Goal: Information Seeking & Learning: Learn about a topic

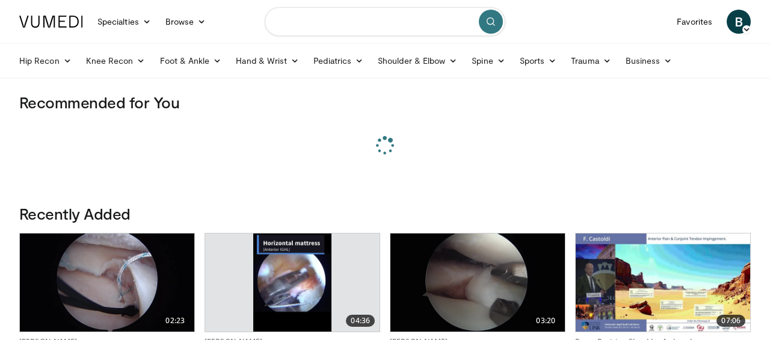
click at [336, 22] on input "Search topics, interventions" at bounding box center [385, 21] width 240 height 29
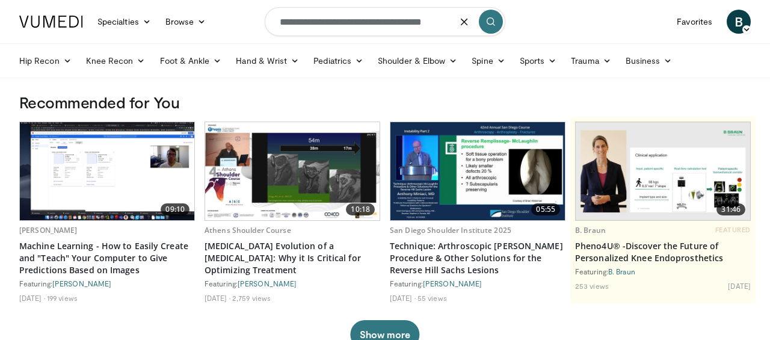
scroll to position [0, 3]
type input "**********"
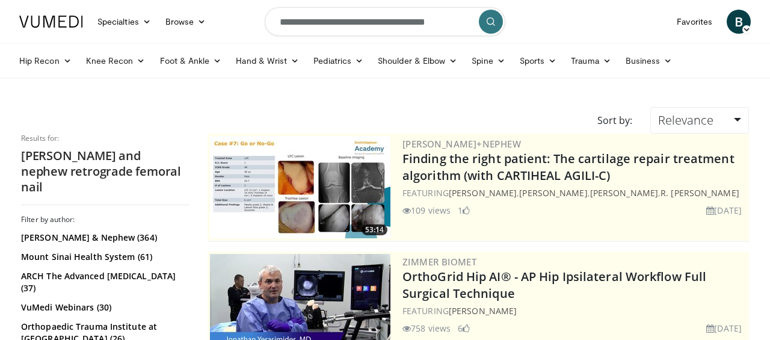
click at [494, 23] on icon "submit" at bounding box center [491, 22] width 10 height 10
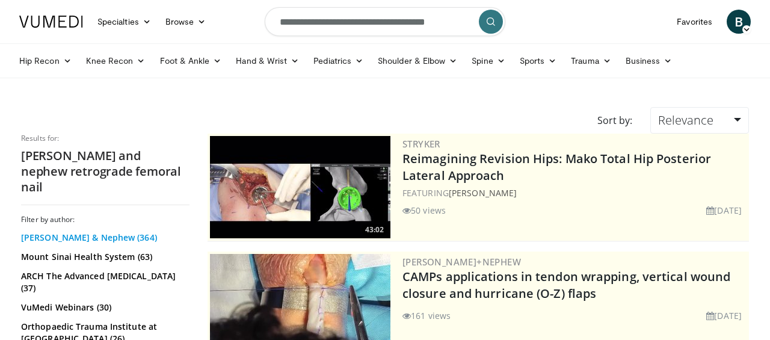
click at [67, 231] on link "Smith & Nephew (364)" at bounding box center [103, 237] width 165 height 12
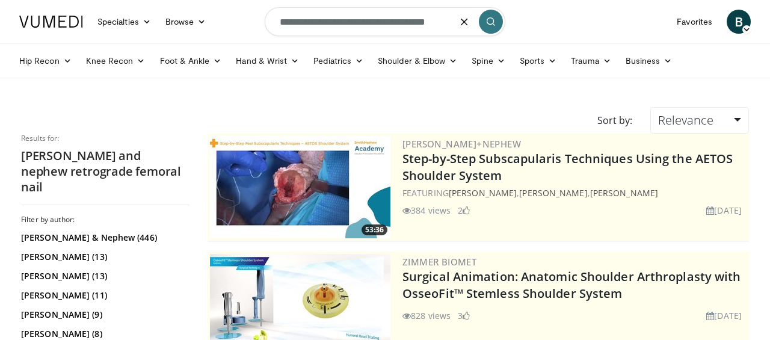
scroll to position [0, 3]
drag, startPoint x: 410, startPoint y: 23, endPoint x: 503, endPoint y: 23, distance: 93.2
click at [503, 23] on input "**********" at bounding box center [385, 21] width 240 height 29
type input "**********"
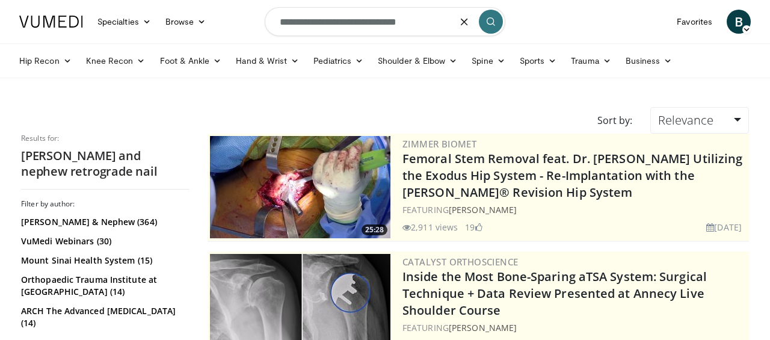
drag, startPoint x: 438, startPoint y: 23, endPoint x: 362, endPoint y: 26, distance: 75.8
click at [362, 26] on input "**********" at bounding box center [385, 21] width 240 height 29
type input "**********"
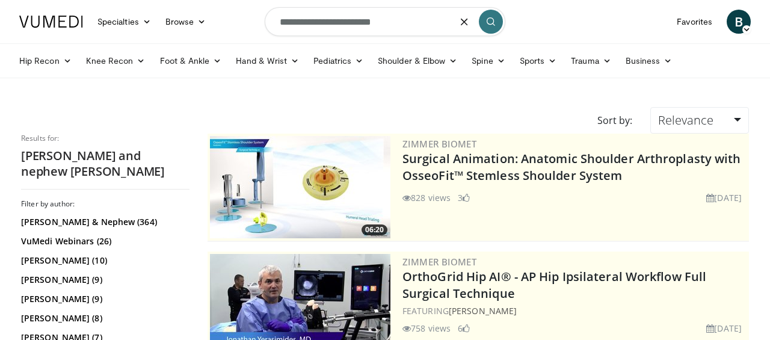
drag, startPoint x: 405, startPoint y: 22, endPoint x: 225, endPoint y: 12, distance: 180.0
click at [225, 12] on nav "Specialties Adult & Family Medicine Allergy, Asthma, Immunology Anesthesiology …" at bounding box center [384, 21] width 745 height 43
type input "**********"
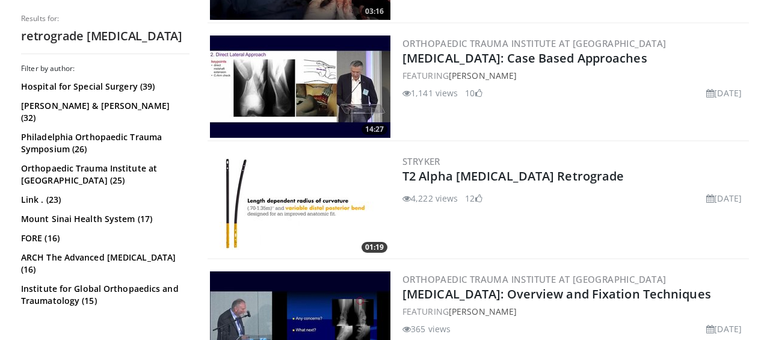
scroll to position [690, 0]
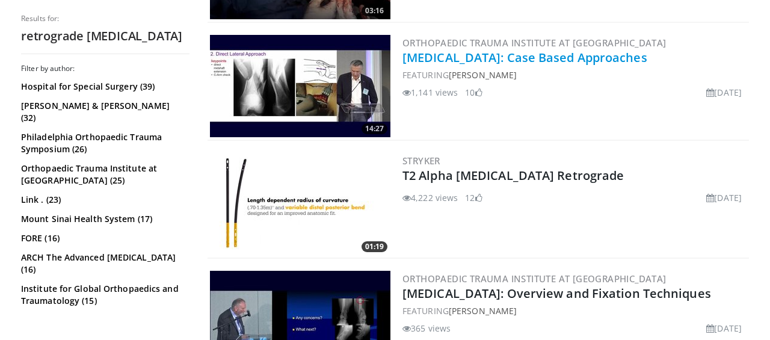
click at [498, 58] on link "Distal Femur Fractures: Case Based Approaches" at bounding box center [524, 57] width 245 height 16
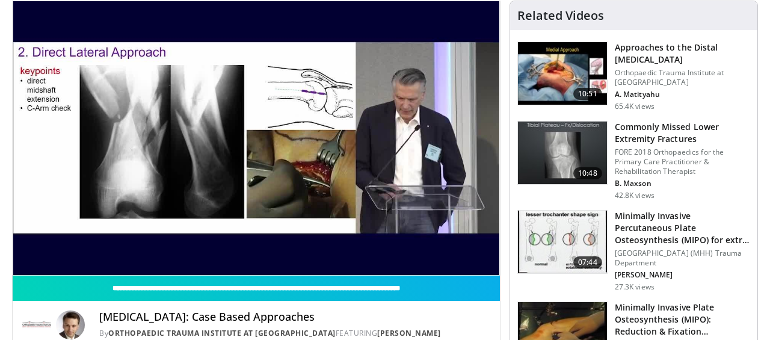
scroll to position [90, 0]
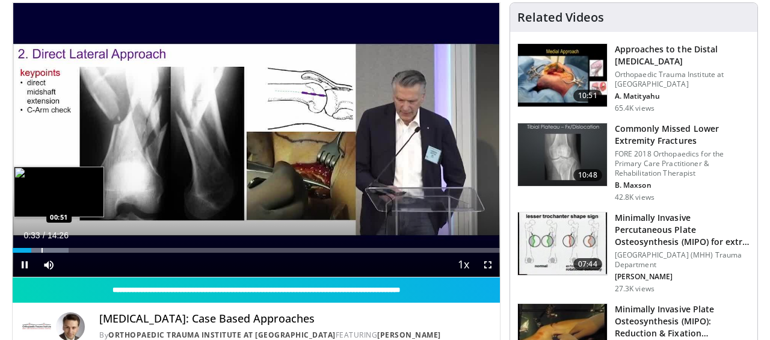
click at [41, 250] on div "Progress Bar" at bounding box center [41, 250] width 1 height 5
click at [55, 250] on div "Progress Bar" at bounding box center [55, 250] width 1 height 5
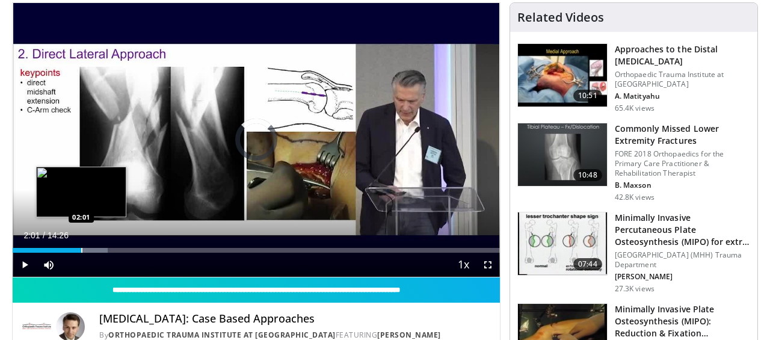
click at [81, 249] on div "Progress Bar" at bounding box center [81, 250] width 1 height 5
click at [85, 251] on div "Progress Bar" at bounding box center [85, 250] width 1 height 5
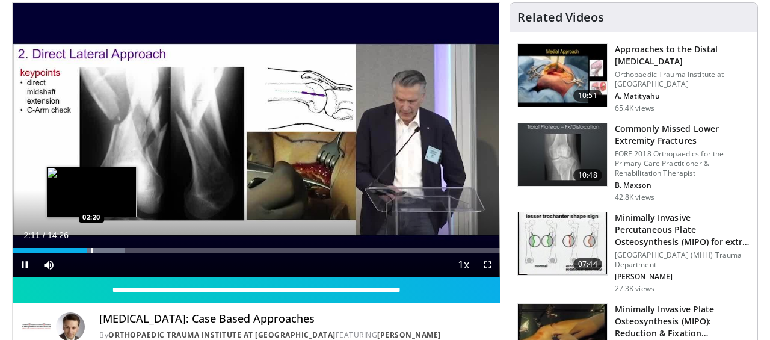
click at [91, 251] on div "Progress Bar" at bounding box center [91, 250] width 1 height 5
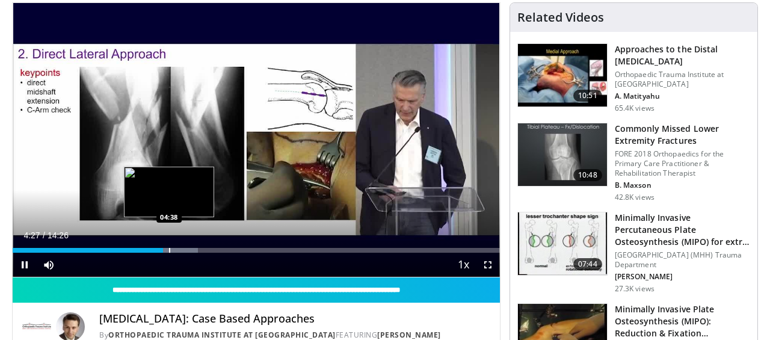
click at [170, 250] on div "Progress Bar" at bounding box center [169, 250] width 1 height 5
click at [177, 249] on div "Progress Bar" at bounding box center [177, 250] width 1 height 5
click at [183, 248] on div "Progress Bar" at bounding box center [183, 250] width 1 height 5
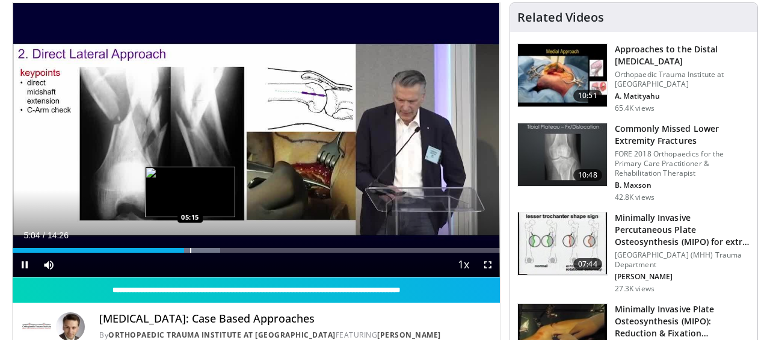
click at [190, 248] on div "Progress Bar" at bounding box center [190, 250] width 1 height 5
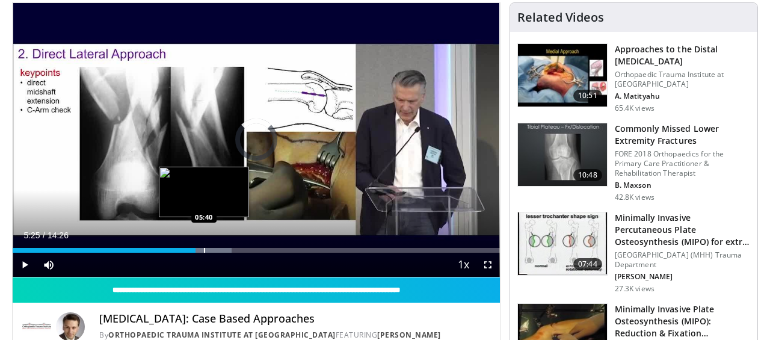
click at [204, 248] on div "Progress Bar" at bounding box center [204, 250] width 1 height 5
click at [212, 249] on div "Progress Bar" at bounding box center [212, 250] width 1 height 5
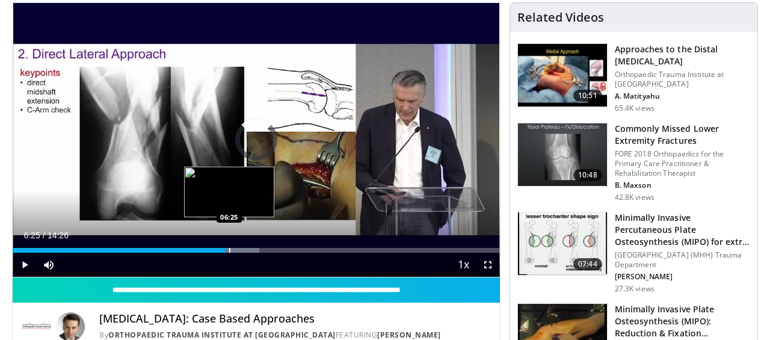
click at [229, 251] on div "Progress Bar" at bounding box center [229, 250] width 1 height 5
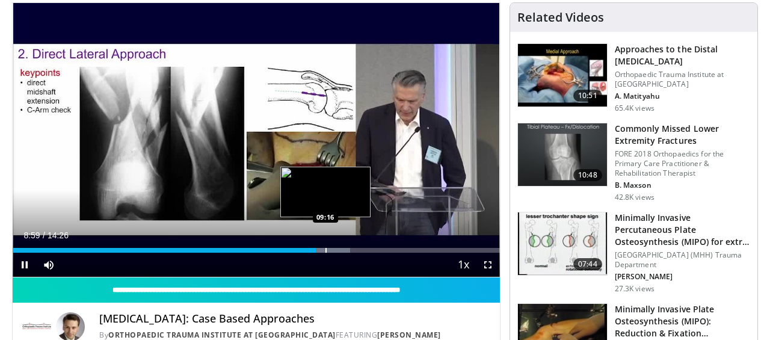
click at [324, 251] on div "Loaded : 69.29% 08:59 09:16" at bounding box center [256, 250] width 487 height 5
click at [334, 249] on div "Progress Bar" at bounding box center [334, 250] width 1 height 5
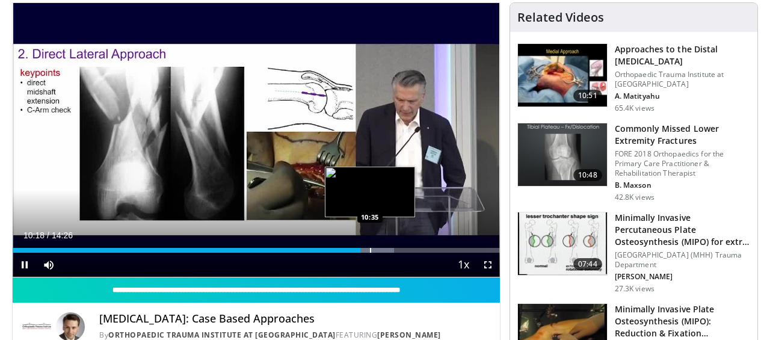
click at [371, 251] on div "Progress Bar" at bounding box center [370, 250] width 1 height 5
click at [382, 251] on div "Progress Bar" at bounding box center [382, 250] width 1 height 5
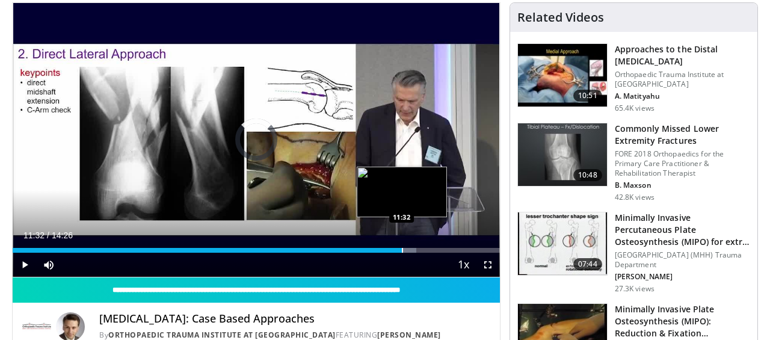
click at [402, 250] on div "Progress Bar" at bounding box center [402, 250] width 1 height 5
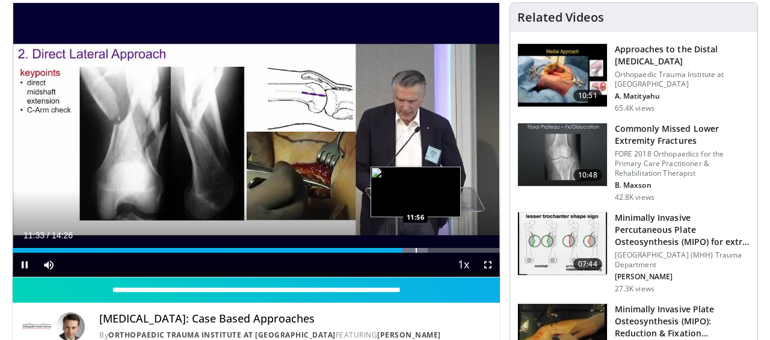
click at [415, 252] on div "Progress Bar" at bounding box center [415, 250] width 1 height 5
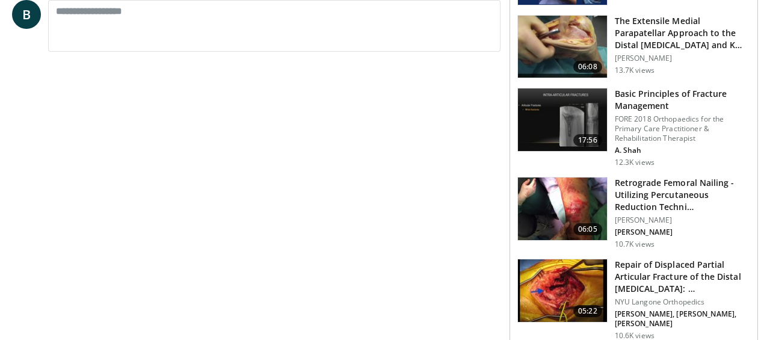
scroll to position [544, 0]
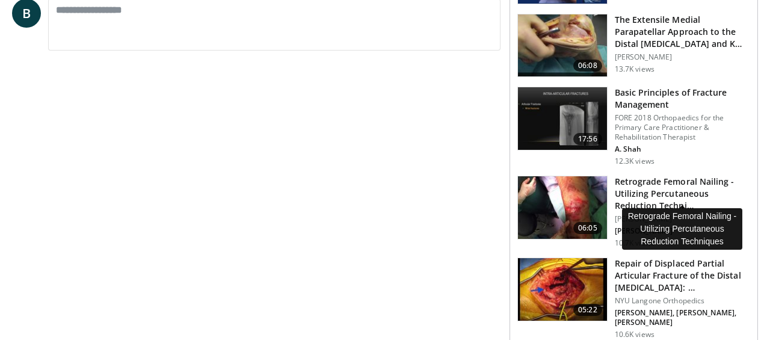
click at [675, 186] on h3 "Retrograde Femoral Nailing - Utilizing Percutaneous Reduction Techni…" at bounding box center [681, 194] width 135 height 36
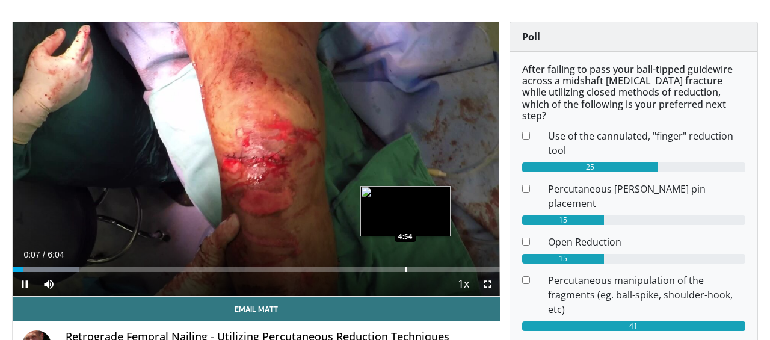
scroll to position [70, 0]
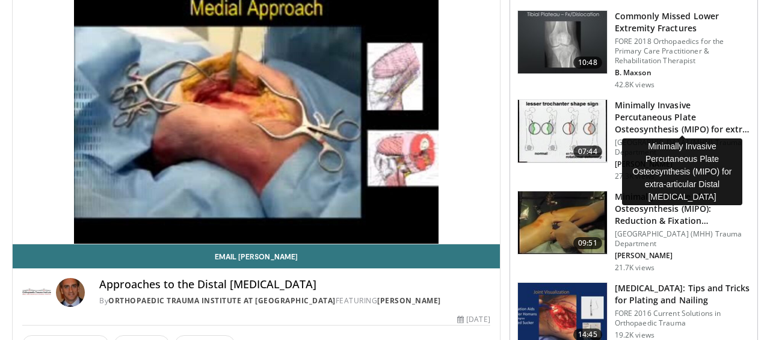
scroll to position [124, 0]
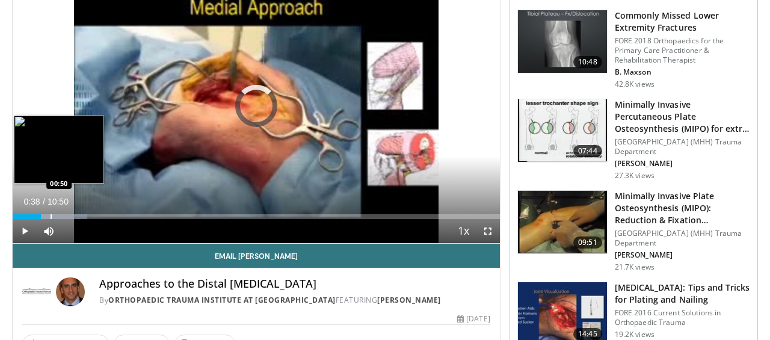
click at [50, 215] on div "Progress Bar" at bounding box center [50, 216] width 1 height 5
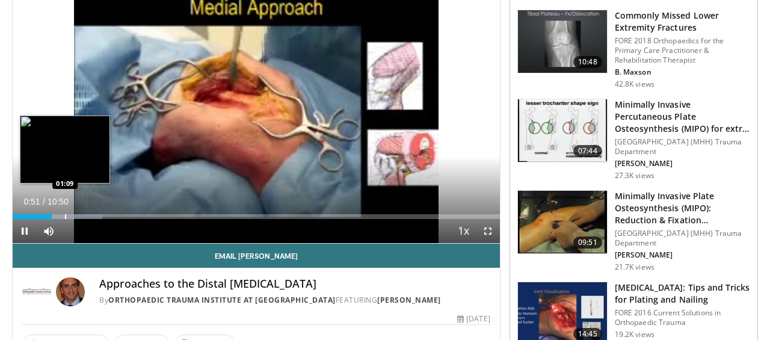
click at [65, 215] on div "Progress Bar" at bounding box center [65, 216] width 1 height 5
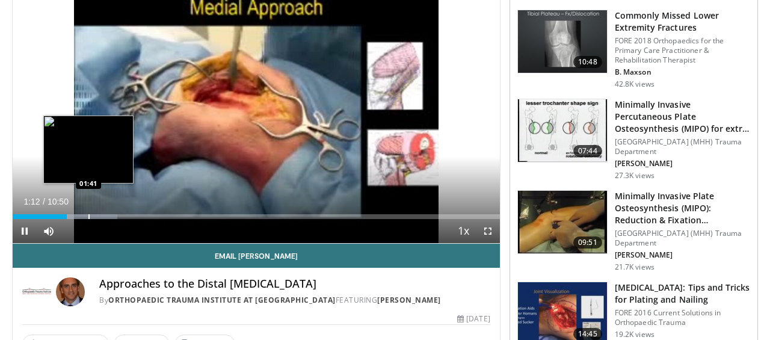
click at [88, 214] on div "Progress Bar" at bounding box center [88, 216] width 1 height 5
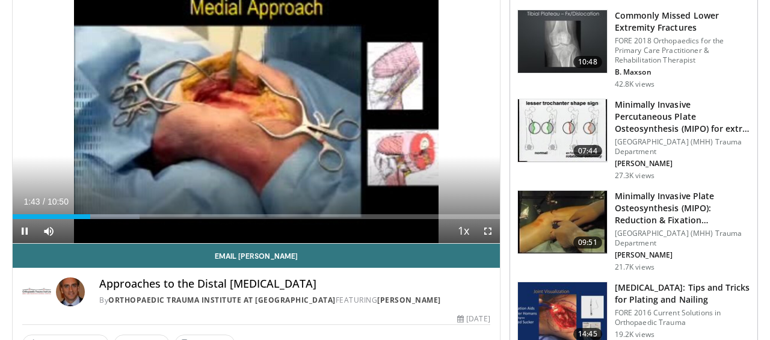
click at [109, 219] on div "Current Time 1:43 / Duration 10:50 Pause Skip Backward Skip Forward Mute Loaded…" at bounding box center [256, 231] width 487 height 24
click at [122, 219] on div "Current Time 1:45 / Duration 10:50 Pause Skip Backward Skip Forward Mute Loaded…" at bounding box center [256, 231] width 487 height 24
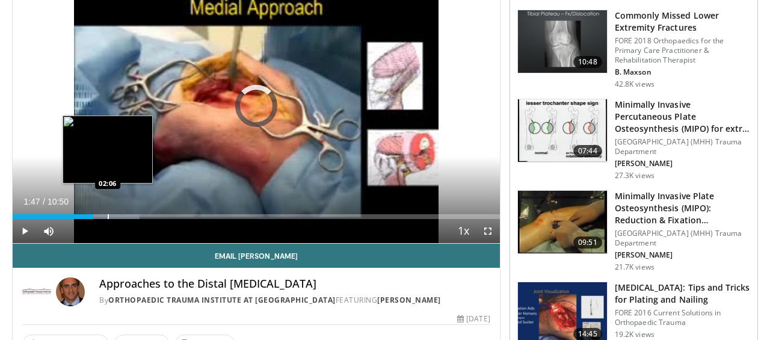
click at [108, 215] on div "Progress Bar" at bounding box center [108, 216] width 1 height 5
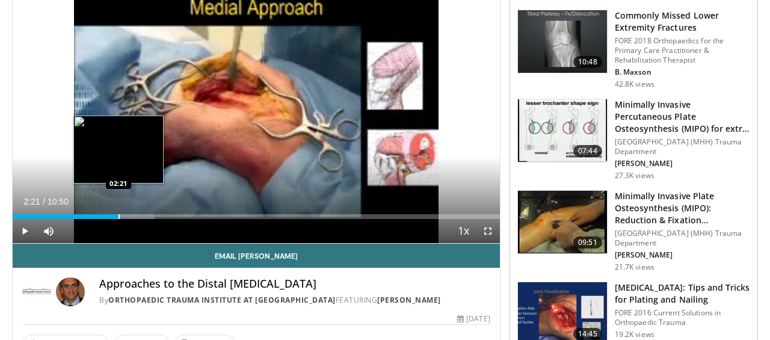
click at [118, 215] on div "Progress Bar" at bounding box center [118, 216] width 1 height 5
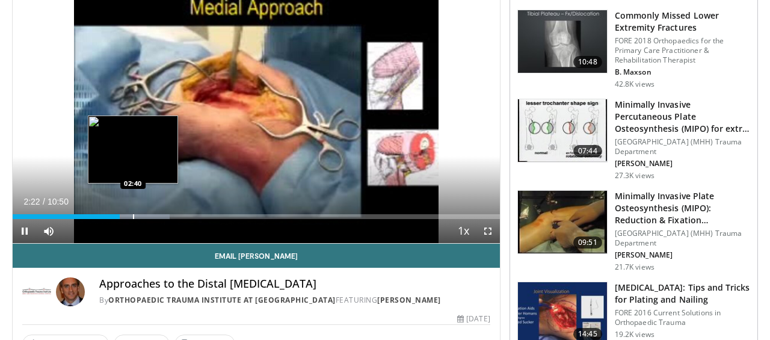
click at [135, 213] on div "Loaded : 32.21% 02:22 02:40" at bounding box center [256, 212] width 487 height 11
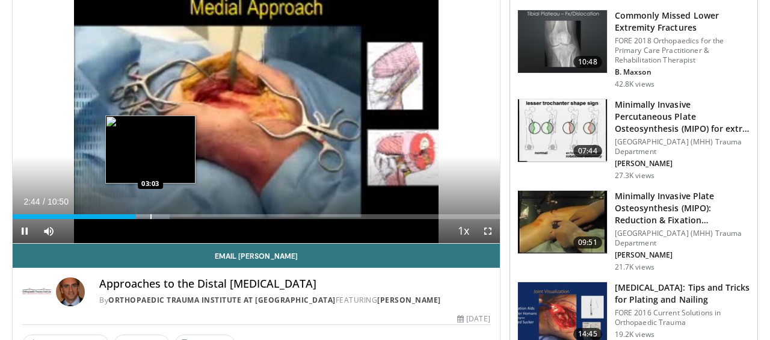
click at [150, 211] on div "Loaded : 32.21% 02:44 03:03" at bounding box center [256, 212] width 487 height 11
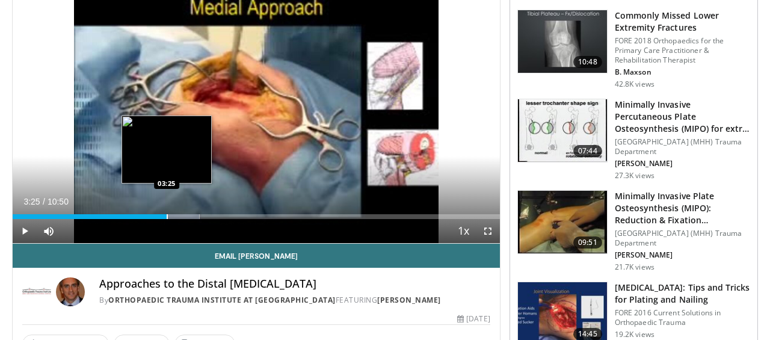
click at [167, 214] on div "Progress Bar" at bounding box center [167, 216] width 1 height 5
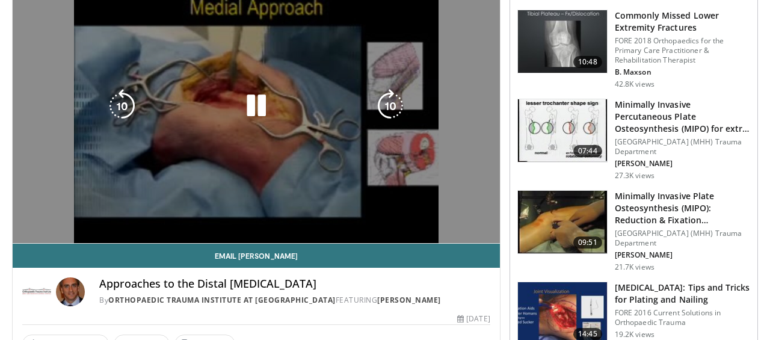
click at [176, 213] on div "10 seconds Tap to unmute" at bounding box center [256, 106] width 487 height 274
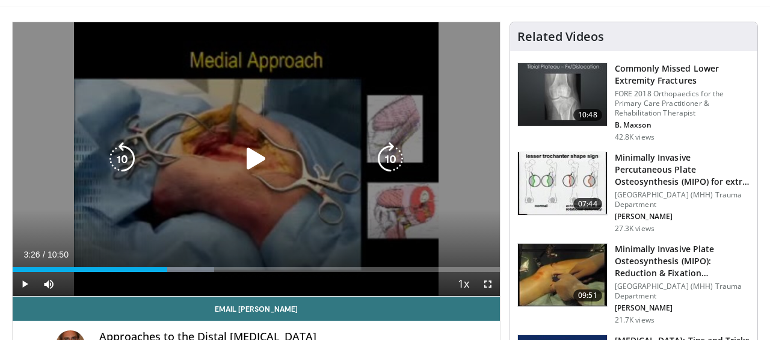
scroll to position [68, 0]
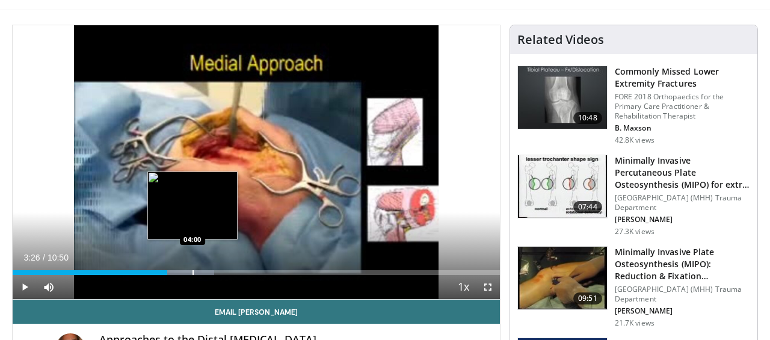
click at [192, 268] on div "Loaded : 41.42% 03:26 04:00" at bounding box center [256, 268] width 487 height 11
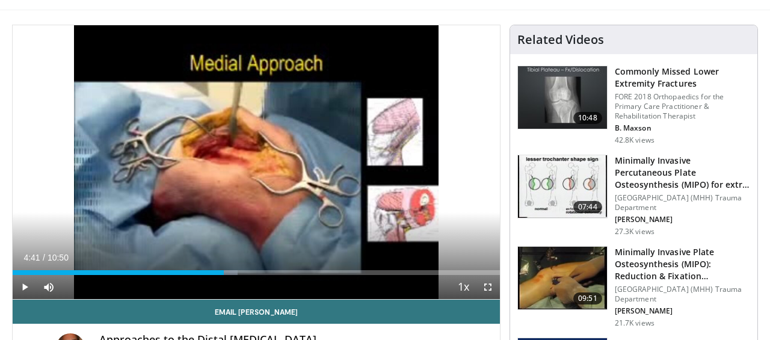
click at [224, 270] on div "Progress Bar" at bounding box center [224, 272] width 1 height 5
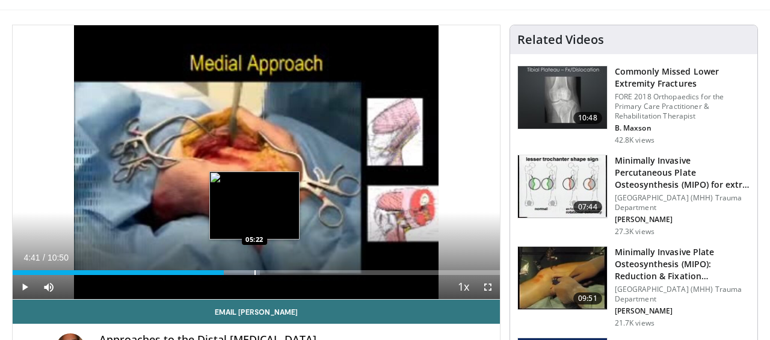
click at [254, 269] on div "Loaded : 50.81% 04:41 05:22" at bounding box center [256, 268] width 487 height 11
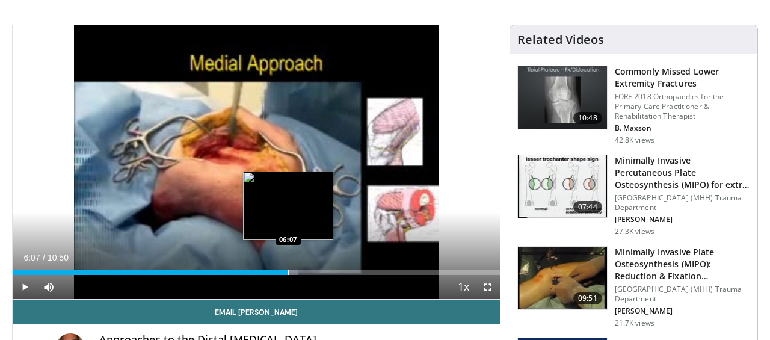
click at [288, 269] on div "Loaded : 58.51% 06:07 06:07" at bounding box center [256, 268] width 487 height 11
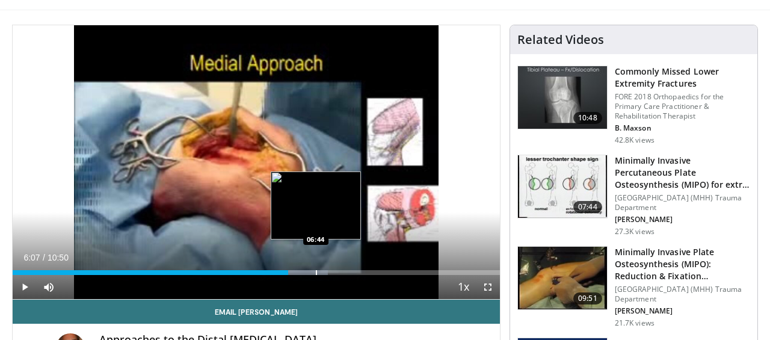
click at [316, 269] on div "Loaded : 64.67% 06:07 06:44" at bounding box center [256, 268] width 487 height 11
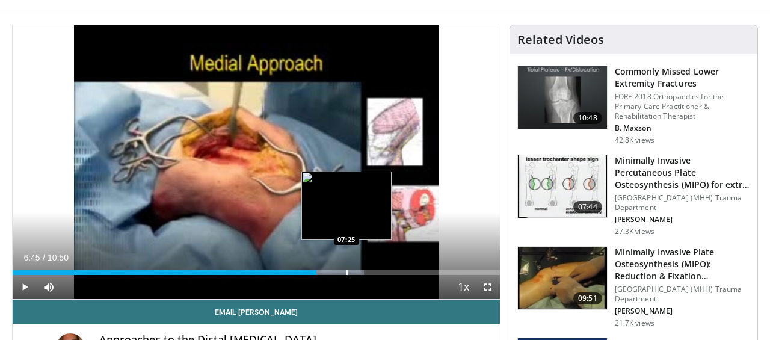
click at [346, 272] on div "Progress Bar" at bounding box center [346, 272] width 1 height 5
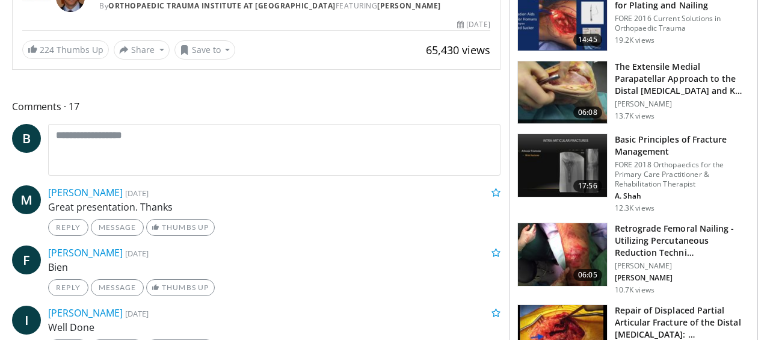
scroll to position [420, 0]
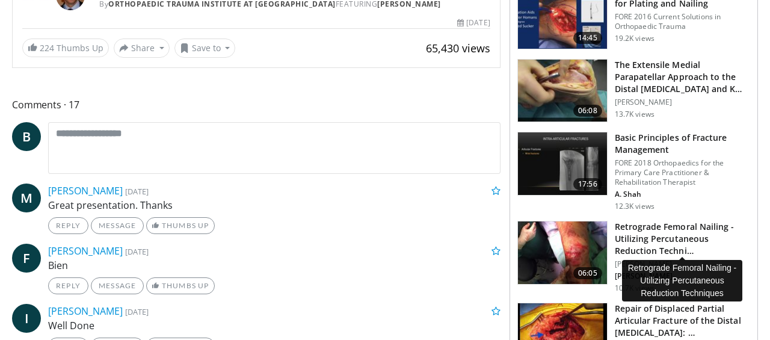
click at [634, 240] on h3 "Retrograde Femoral Nailing - Utilizing Percutaneous Reduction Techni…" at bounding box center [681, 239] width 135 height 36
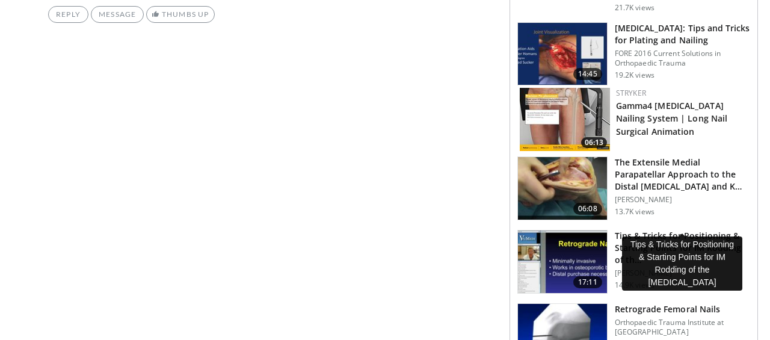
scroll to position [1097, 0]
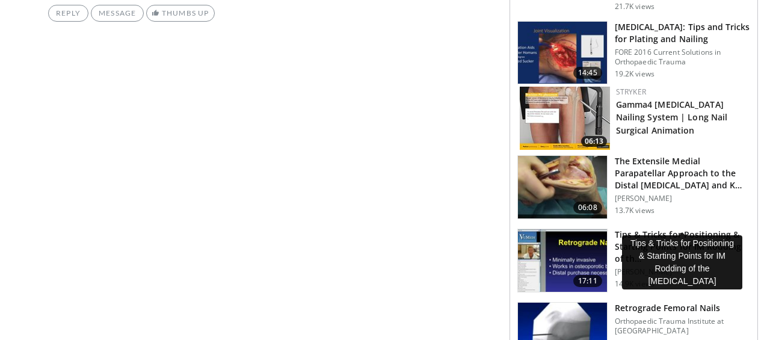
click at [684, 228] on h3 "Tips & Tricks for Positioning & Starting Points for IM Rodding of th…" at bounding box center [681, 246] width 135 height 36
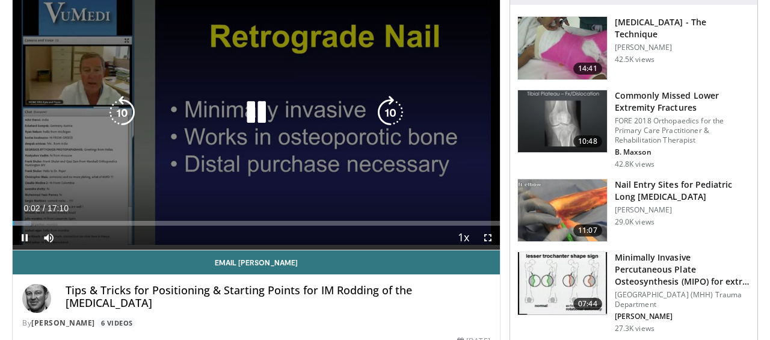
scroll to position [101, 0]
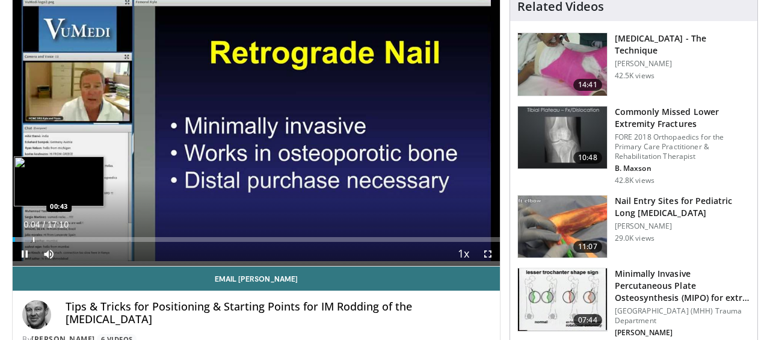
click at [33, 237] on div "Progress Bar" at bounding box center [33, 239] width 1 height 5
click at [54, 237] on div "Progress Bar" at bounding box center [54, 239] width 1 height 5
click at [64, 237] on div "Progress Bar" at bounding box center [64, 239] width 1 height 5
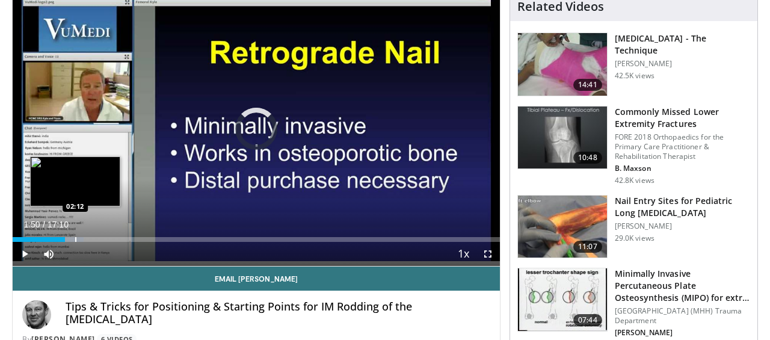
click at [75, 238] on div "Progress Bar" at bounding box center [75, 239] width 1 height 5
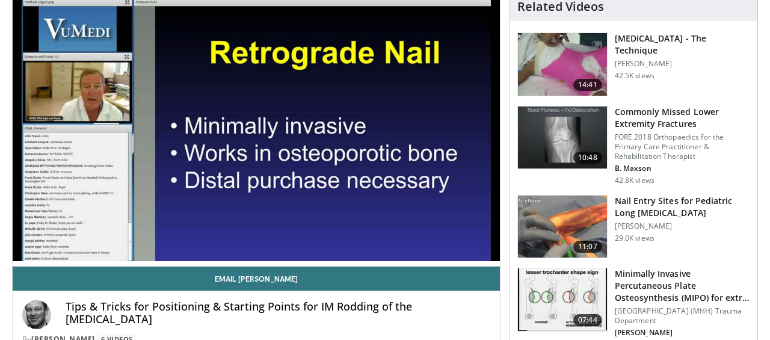
click at [85, 261] on div "Progress Bar" at bounding box center [84, 263] width 1 height 5
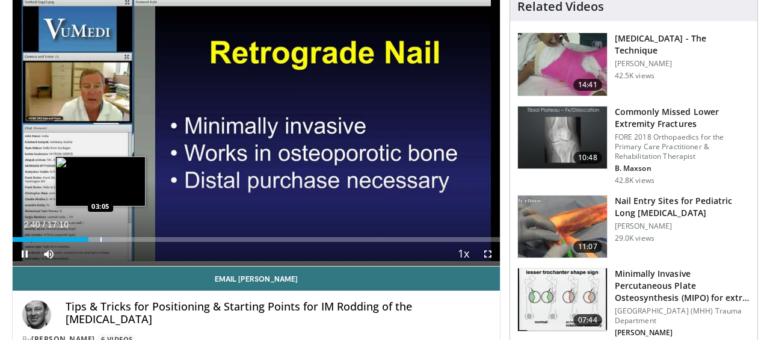
click at [100, 240] on div "10 seconds Tap to unmute" at bounding box center [256, 129] width 487 height 274
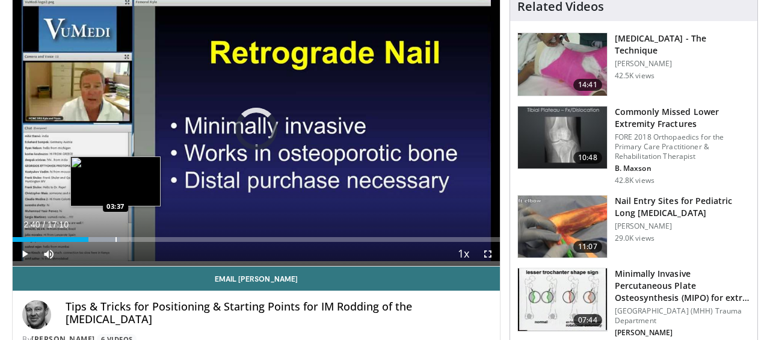
click at [115, 239] on div "Progress Bar" at bounding box center [115, 239] width 1 height 5
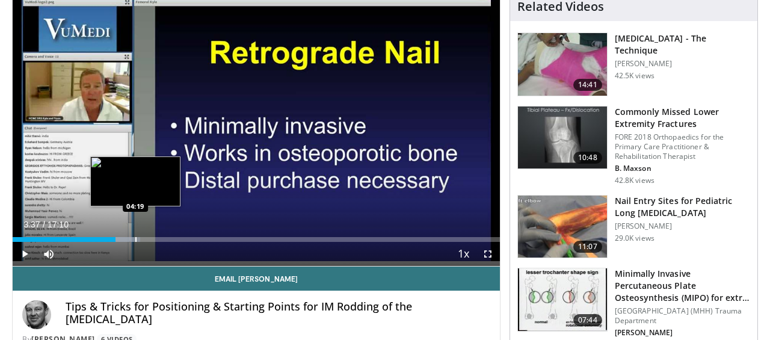
click at [135, 239] on div "Progress Bar" at bounding box center [135, 239] width 1 height 5
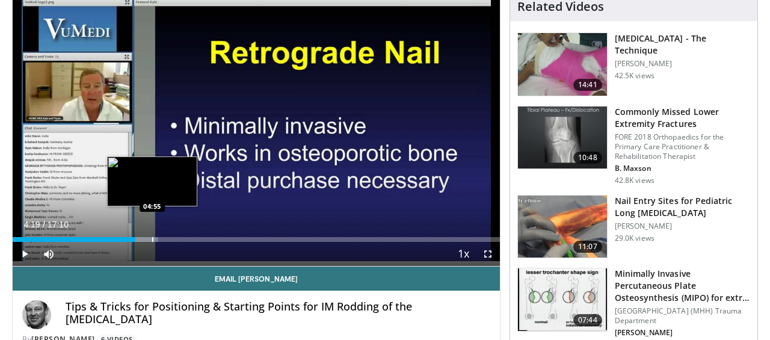
click at [152, 238] on div "Progress Bar" at bounding box center [152, 239] width 1 height 5
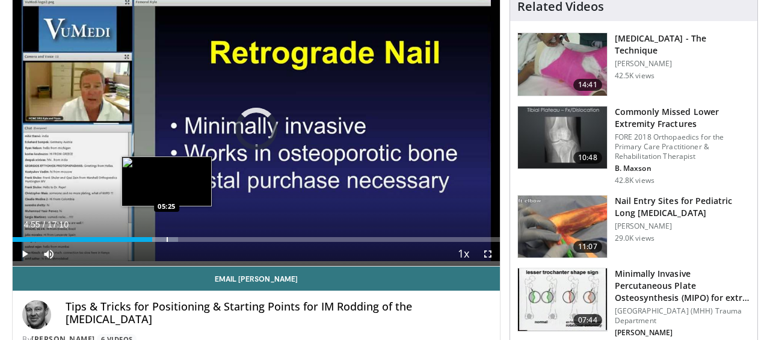
click at [167, 238] on div "Progress Bar" at bounding box center [167, 239] width 1 height 5
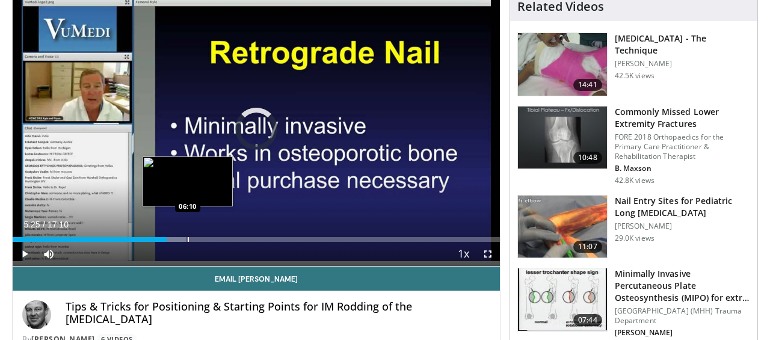
click at [188, 237] on div "Progress Bar" at bounding box center [188, 239] width 1 height 5
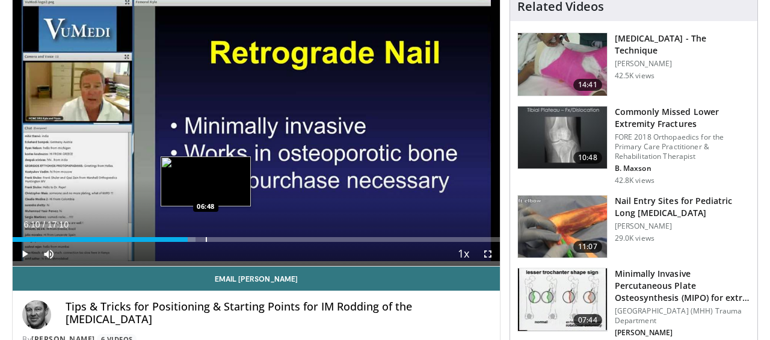
click at [206, 236] on div "Loaded : 37.54% 06:10 06:48" at bounding box center [256, 235] width 487 height 11
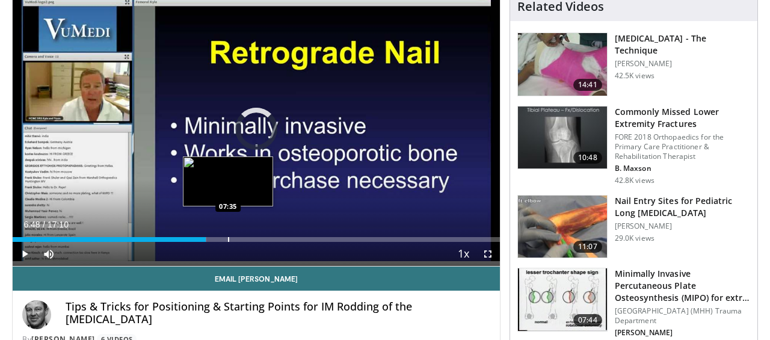
click at [229, 236] on div "Loaded : 39.83% 06:48 07:35" at bounding box center [256, 235] width 487 height 11
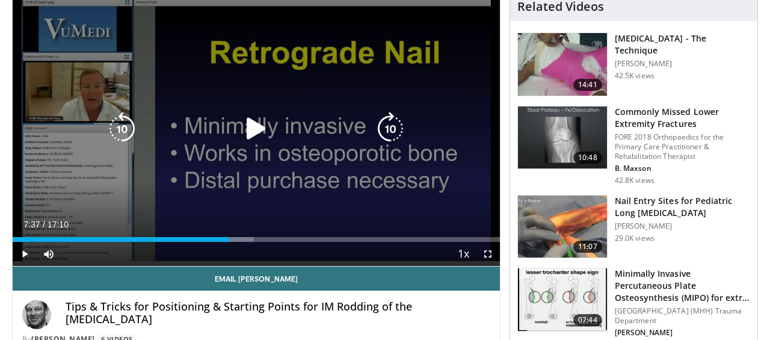
click at [251, 128] on icon "Video Player" at bounding box center [256, 129] width 34 height 34
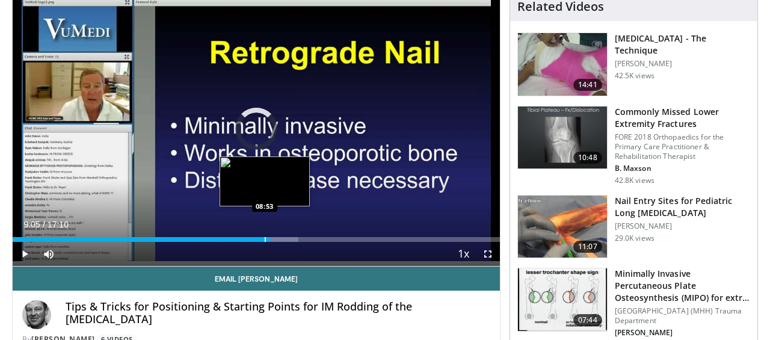
click at [265, 237] on div "Progress Bar" at bounding box center [265, 239] width 1 height 5
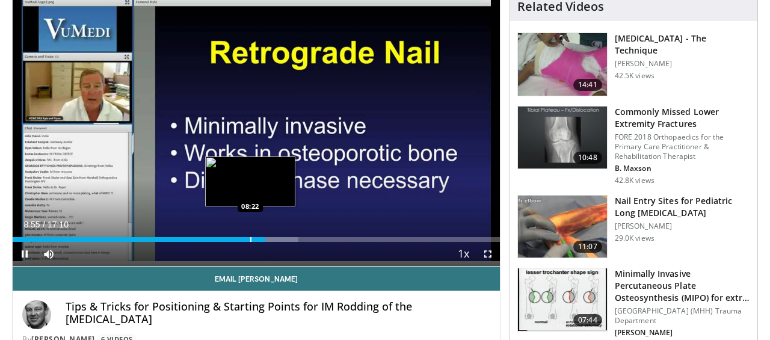
click at [250, 237] on div "Progress Bar" at bounding box center [250, 239] width 1 height 5
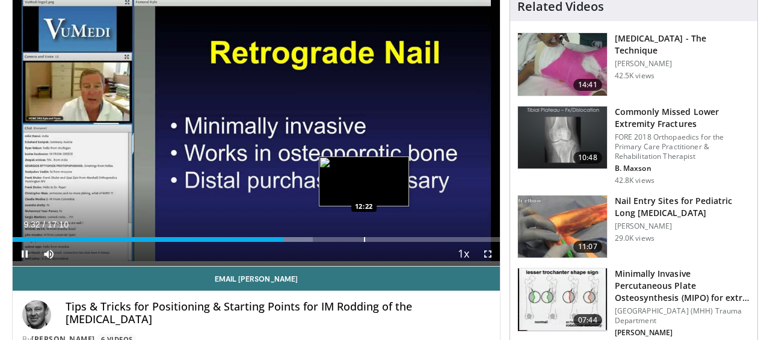
click at [364, 239] on div "Progress Bar" at bounding box center [364, 239] width 1 height 5
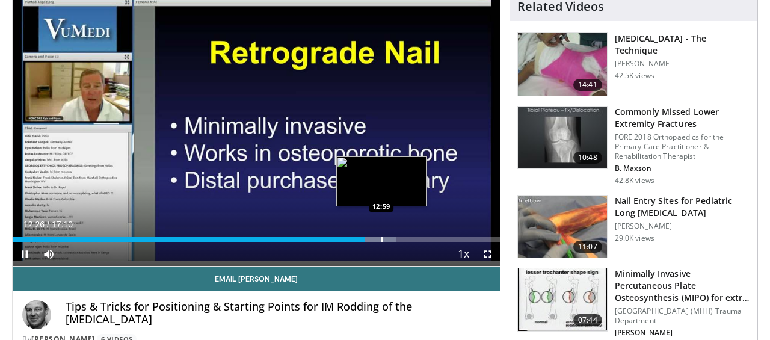
click at [381, 237] on div "Progress Bar" at bounding box center [381, 239] width 1 height 5
click at [394, 237] on div "Progress Bar" at bounding box center [394, 239] width 1 height 5
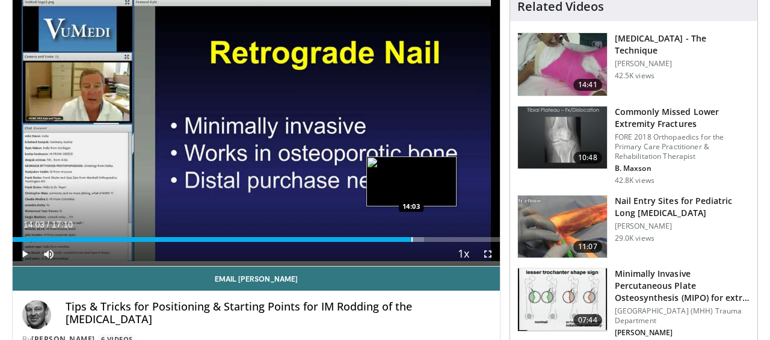
click at [411, 236] on div "Loaded : 84.51% 14:03 14:03" at bounding box center [256, 235] width 487 height 11
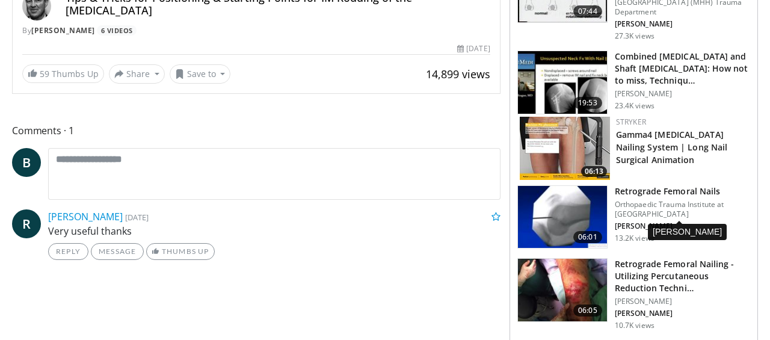
scroll to position [413, 0]
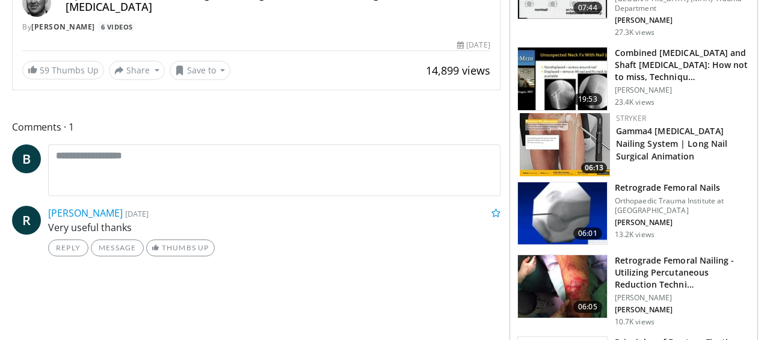
click at [673, 188] on h3 "Retrograde Femoral Nails" at bounding box center [681, 188] width 135 height 12
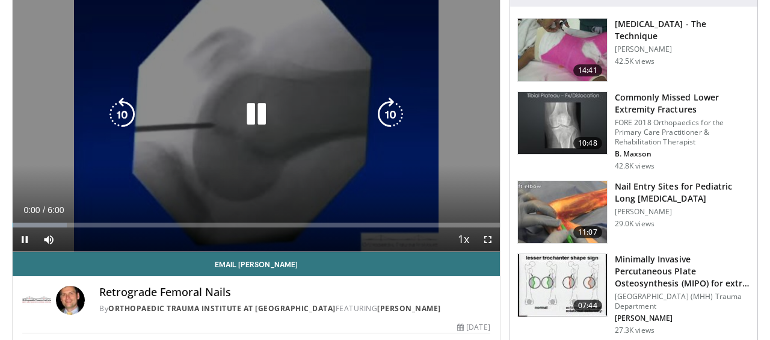
scroll to position [120, 0]
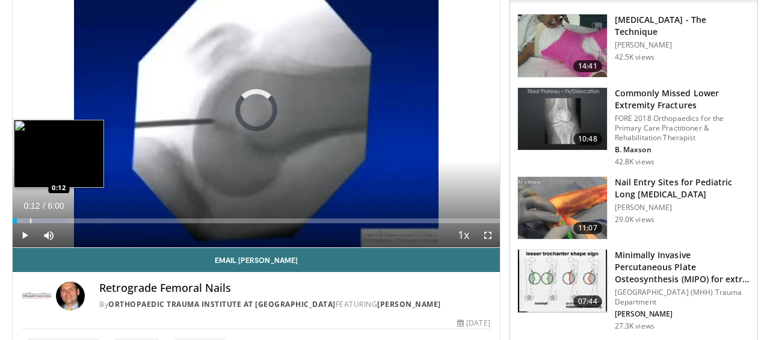
click at [30, 219] on div "Progress Bar" at bounding box center [30, 220] width 1 height 5
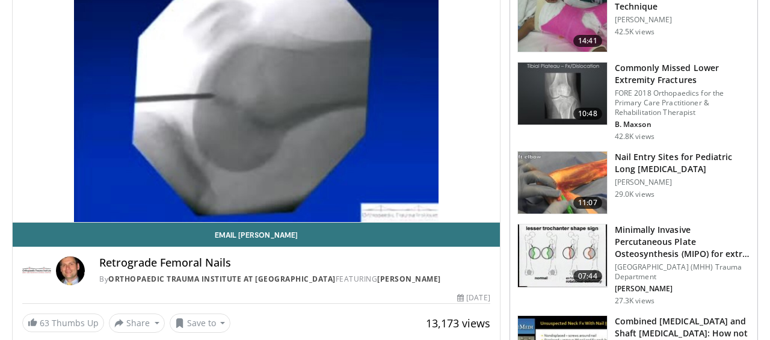
scroll to position [147, 0]
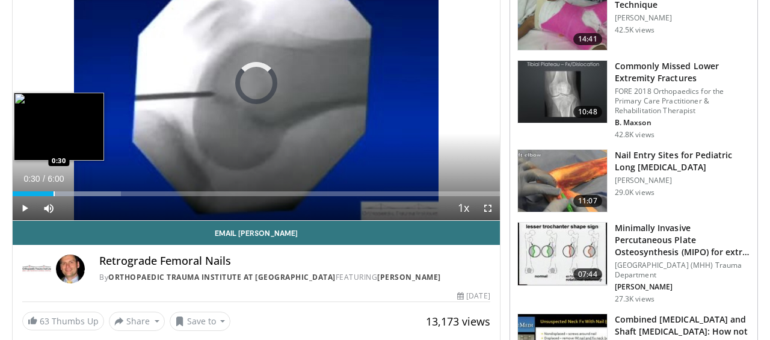
click at [54, 191] on div "Progress Bar" at bounding box center [54, 193] width 1 height 5
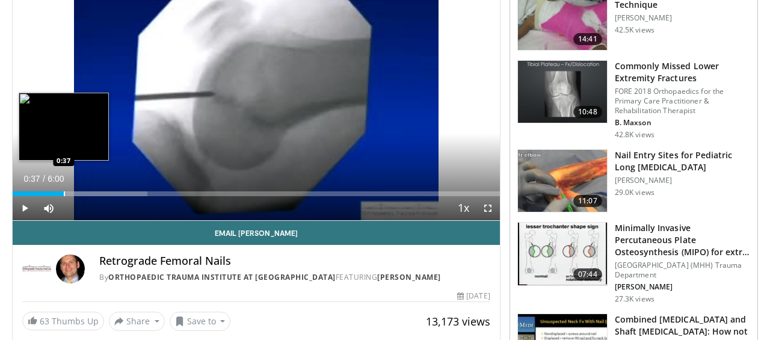
click at [64, 191] on div "Progress Bar" at bounding box center [64, 193] width 1 height 5
click at [71, 192] on div "Progress Bar" at bounding box center [71, 193] width 1 height 5
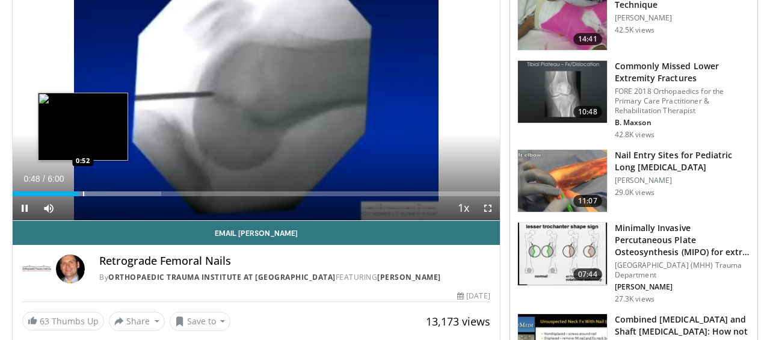
click at [83, 191] on div "Progress Bar" at bounding box center [83, 193] width 1 height 5
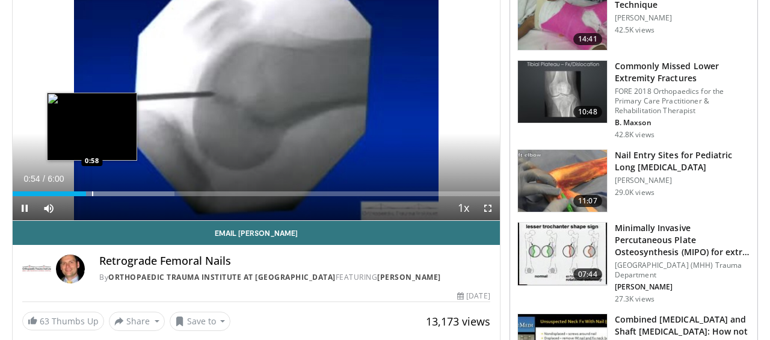
click at [92, 191] on div "Progress Bar" at bounding box center [92, 193] width 1 height 5
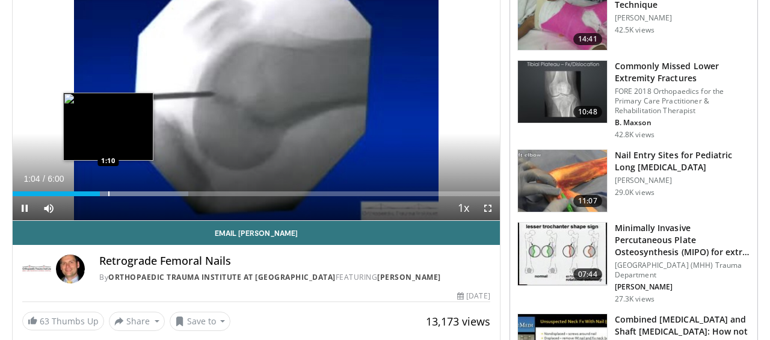
click at [108, 192] on div "Progress Bar" at bounding box center [108, 193] width 1 height 5
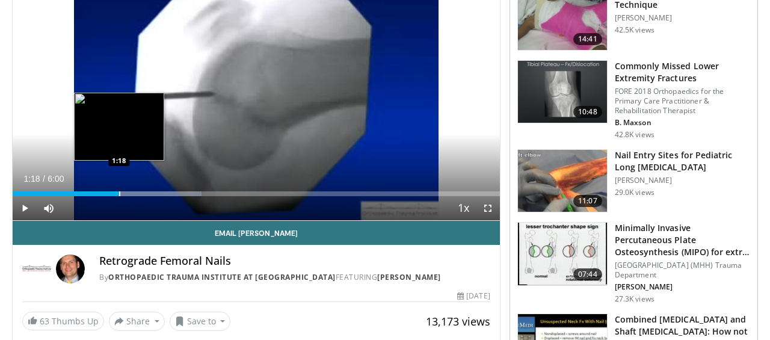
click at [119, 192] on div "Progress Bar" at bounding box center [119, 193] width 1 height 5
click at [127, 191] on div "Loaded : 41.57% 1:21 1:24" at bounding box center [256, 190] width 487 height 11
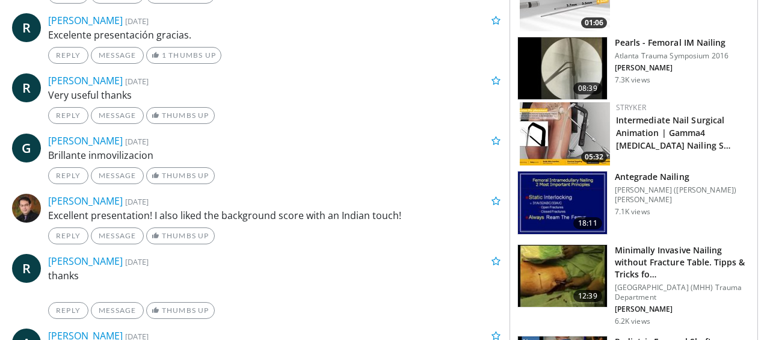
scroll to position [919, 0]
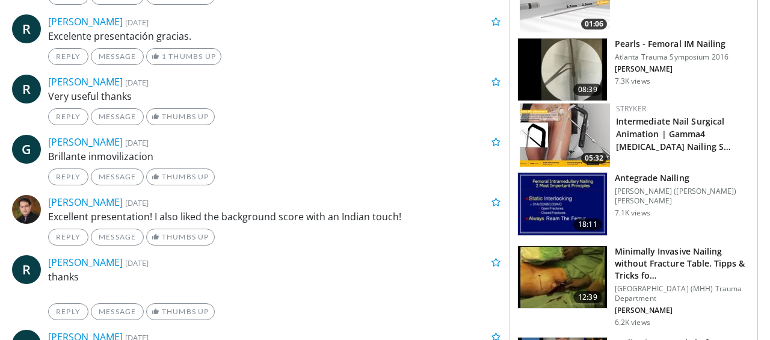
click at [644, 43] on h3 "Pearls - Femoral IM Nailing" at bounding box center [671, 44] width 114 height 12
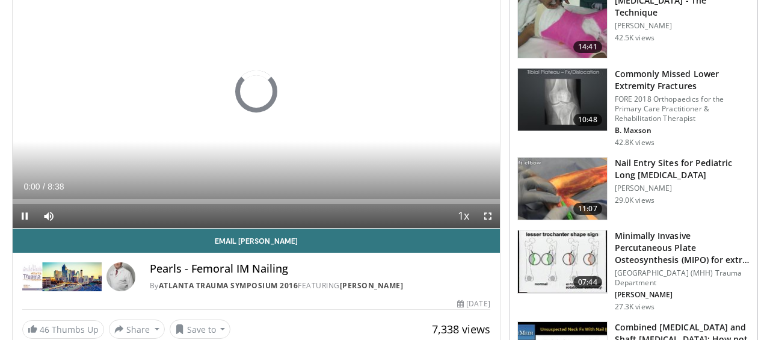
scroll to position [141, 0]
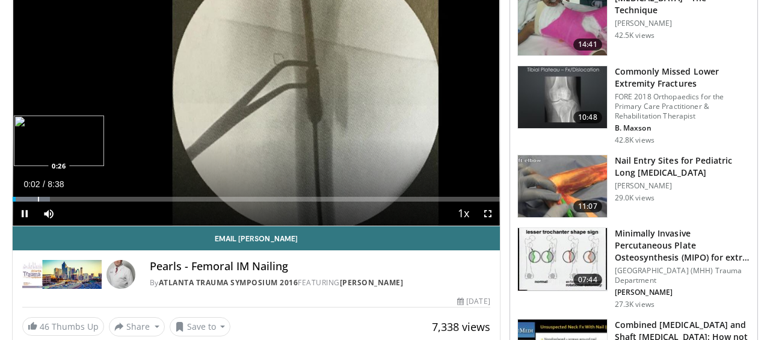
click at [38, 199] on div "Progress Bar" at bounding box center [38, 199] width 1 height 5
click at [51, 198] on div "Progress Bar" at bounding box center [51, 199] width 1 height 5
click at [67, 198] on div "Loaded : 21.17% 0:42 0:58" at bounding box center [256, 199] width 487 height 5
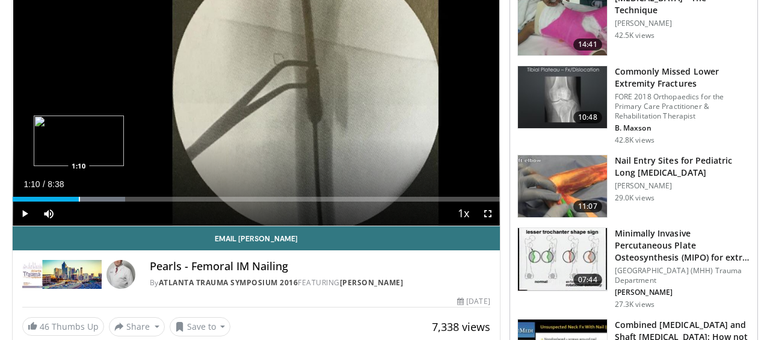
click at [79, 198] on div "Progress Bar" at bounding box center [79, 199] width 1 height 5
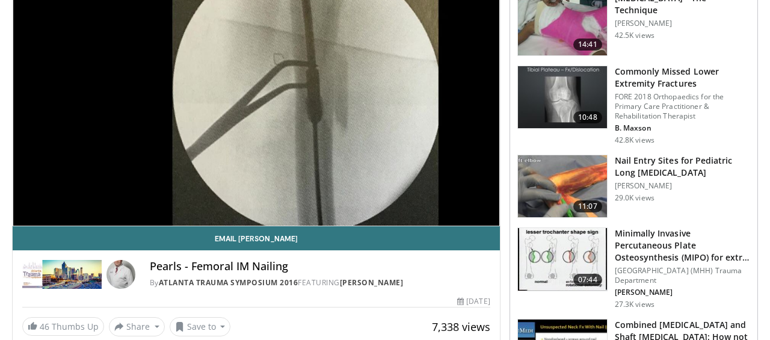
click at [91, 221] on div "Progress Bar" at bounding box center [90, 223] width 1 height 5
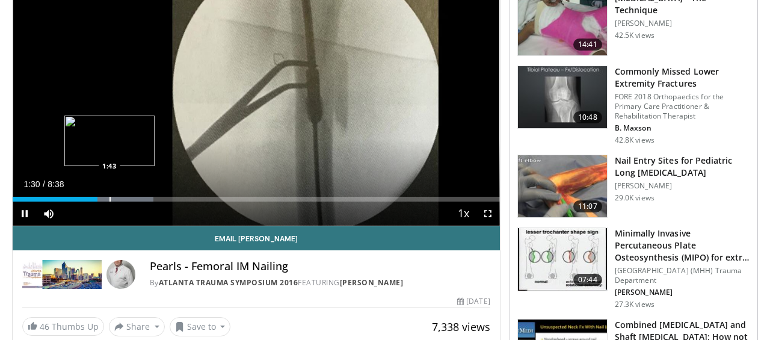
click at [109, 198] on div "Progress Bar" at bounding box center [109, 199] width 1 height 5
click at [122, 199] on div "Progress Bar" at bounding box center [122, 199] width 1 height 5
click at [135, 198] on div "Progress Bar" at bounding box center [134, 199] width 1 height 5
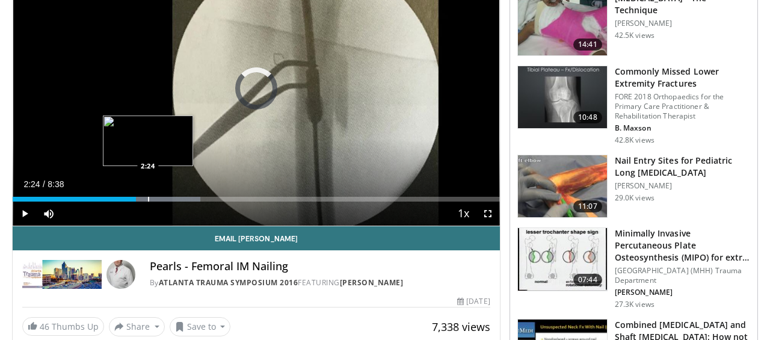
click at [148, 198] on div "Progress Bar" at bounding box center [148, 199] width 1 height 5
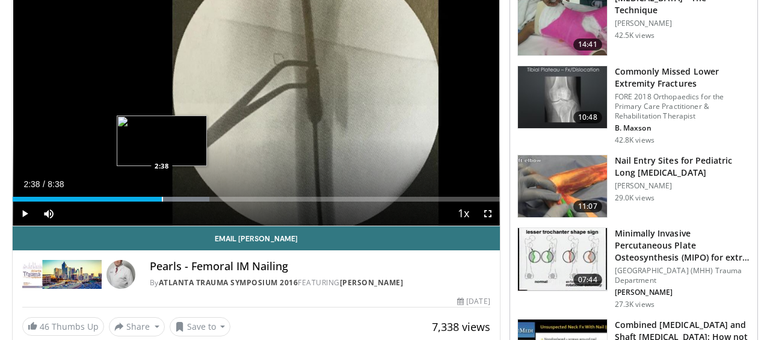
click at [162, 197] on div "Progress Bar" at bounding box center [162, 199] width 1 height 5
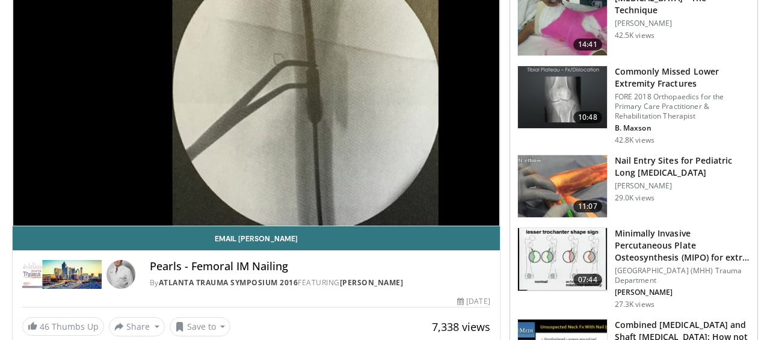
click at [176, 195] on video-js "**********" at bounding box center [256, 89] width 487 height 274
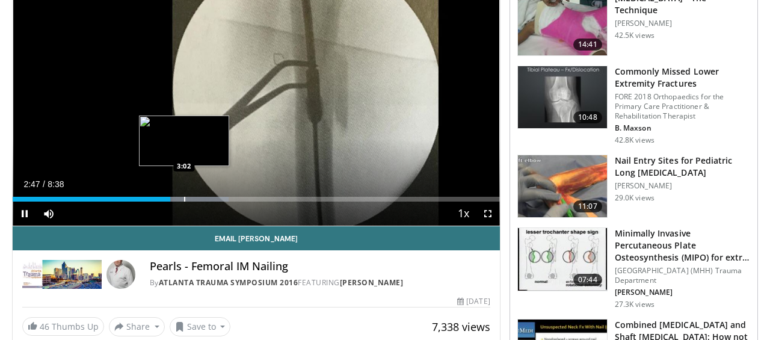
click at [184, 198] on div "Progress Bar" at bounding box center [184, 199] width 1 height 5
click at [175, 197] on div "Progress Bar" at bounding box center [175, 199] width 1 height 5
click at [164, 194] on div "Loaded : 48.14% 2:53 2:41" at bounding box center [256, 195] width 487 height 11
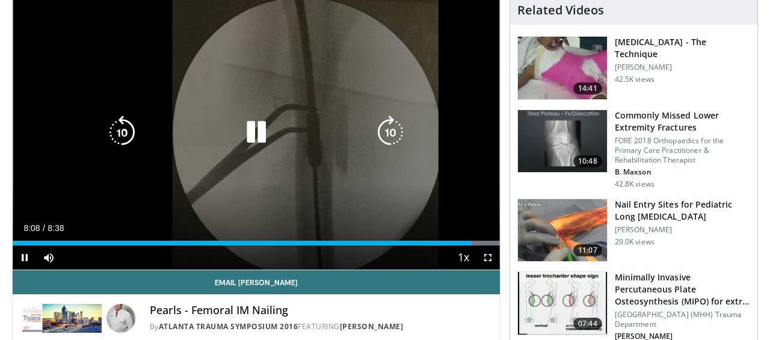
scroll to position [97, 0]
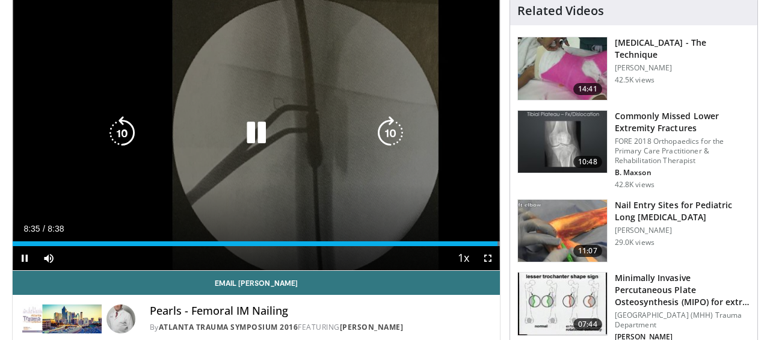
click at [248, 135] on icon "Video Player" at bounding box center [256, 133] width 34 height 34
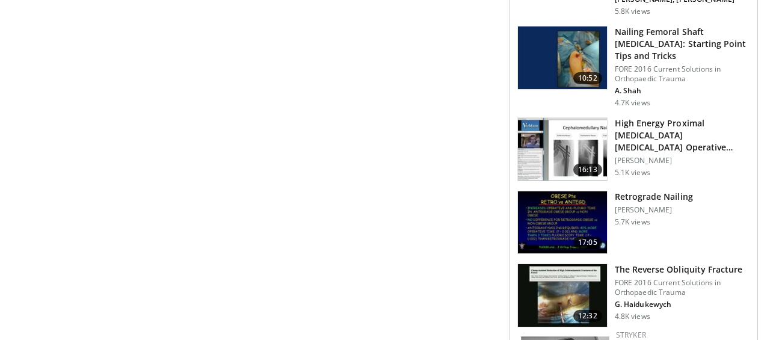
scroll to position [1260, 0]
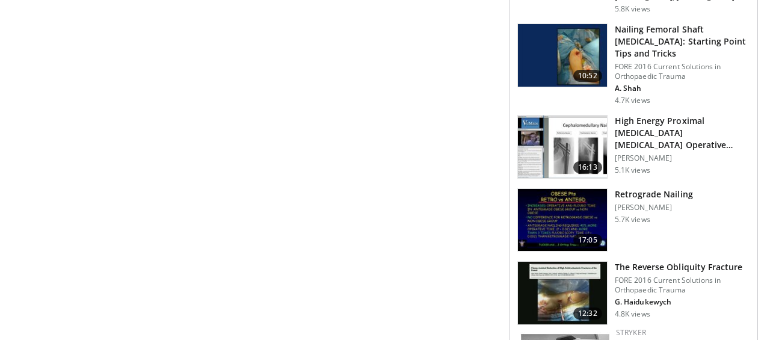
click at [661, 188] on h3 "Retrograde Nailing" at bounding box center [653, 194] width 78 height 12
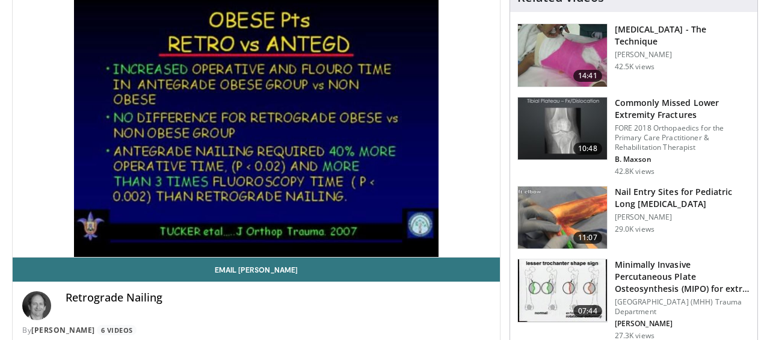
scroll to position [114, 0]
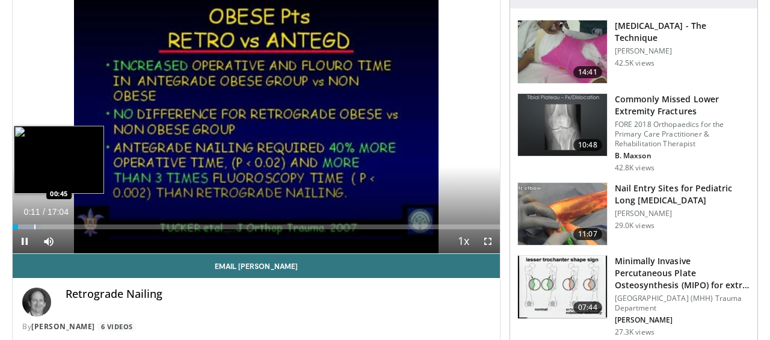
click at [34, 224] on div "Loaded : 5.80% 00:11 00:45" at bounding box center [256, 223] width 487 height 11
click at [46, 224] on div "Progress Bar" at bounding box center [46, 226] width 1 height 5
click at [63, 223] on div "Loaded : 14.52% 01:22 01:47" at bounding box center [256, 223] width 487 height 11
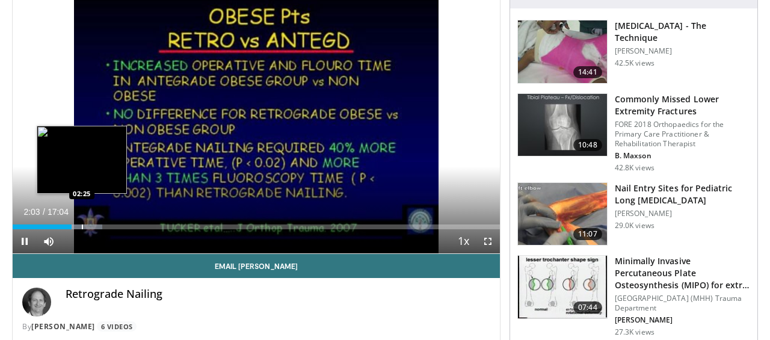
click at [82, 225] on div "Progress Bar" at bounding box center [82, 226] width 1 height 5
click at [90, 226] on div "Progress Bar" at bounding box center [90, 226] width 1 height 5
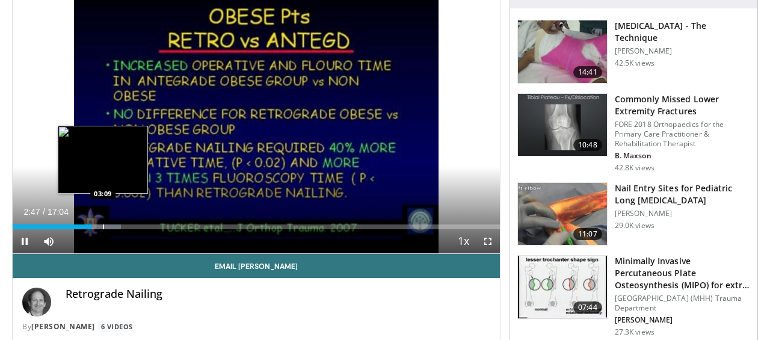
click at [103, 227] on div "Progress Bar" at bounding box center [103, 226] width 1 height 5
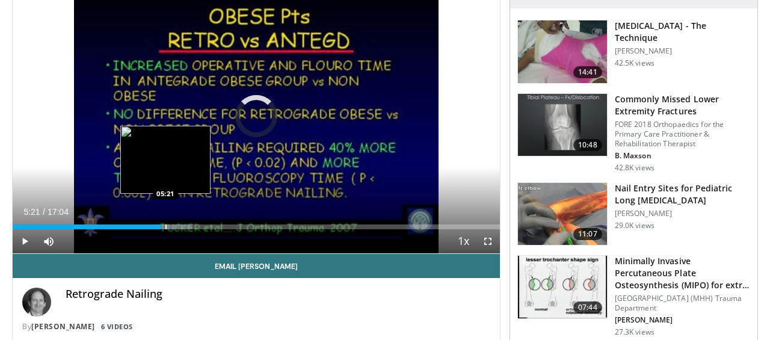
click at [165, 223] on div "Loaded : 36.79% 05:21 05:21" at bounding box center [256, 223] width 487 height 11
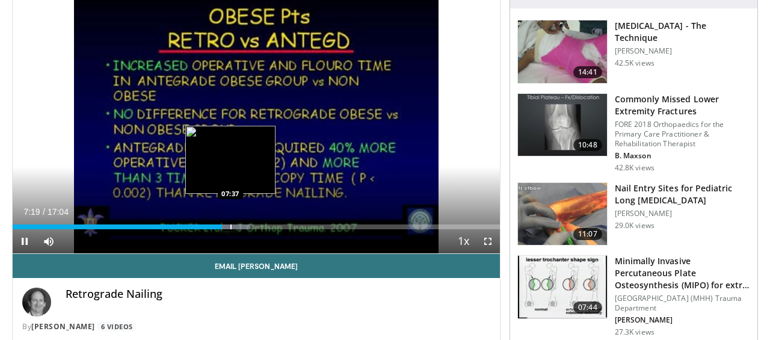
click at [231, 225] on div "Progress Bar" at bounding box center [230, 226] width 1 height 5
click at [242, 224] on div "Progress Bar" at bounding box center [242, 226] width 1 height 5
click at [235, 224] on div "Loaded : 53.25% 08:06 07:49" at bounding box center [256, 223] width 487 height 11
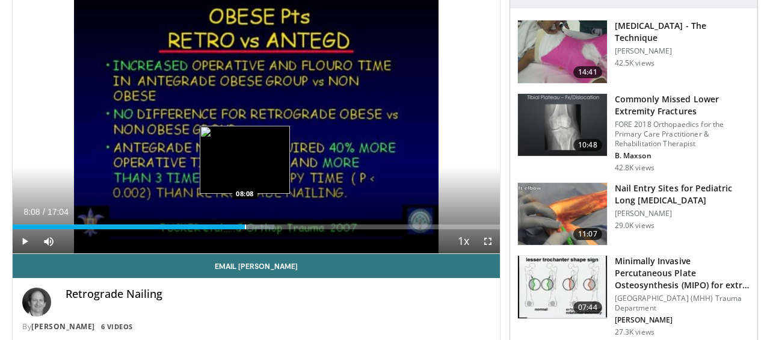
click at [244, 224] on div "Loaded : 53.69% 08:08 08:08" at bounding box center [256, 223] width 487 height 11
click at [254, 226] on div "Progress Bar" at bounding box center [254, 226] width 1 height 5
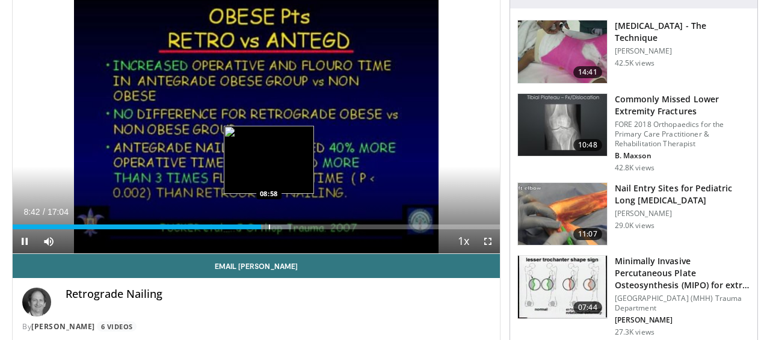
click at [268, 224] on div "Loaded : 57.13% 08:43 08:58" at bounding box center [256, 223] width 487 height 11
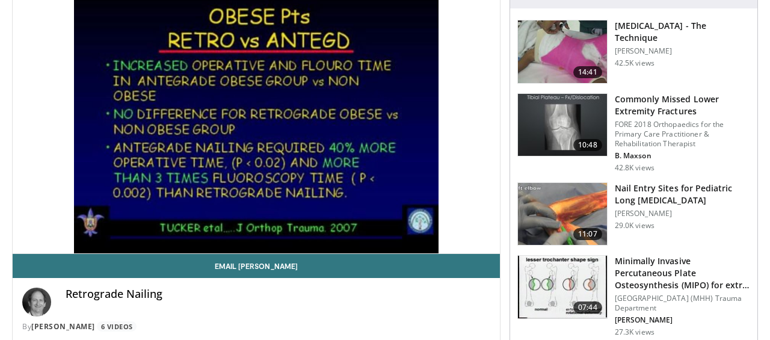
click at [281, 222] on video-js "**********" at bounding box center [256, 117] width 487 height 274
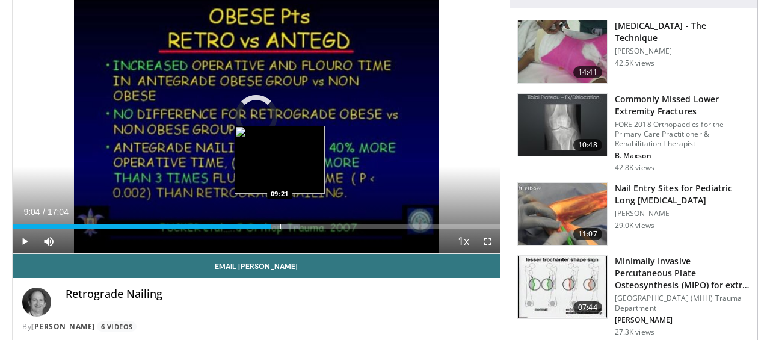
click at [280, 224] on div "Progress Bar" at bounding box center [280, 226] width 1 height 5
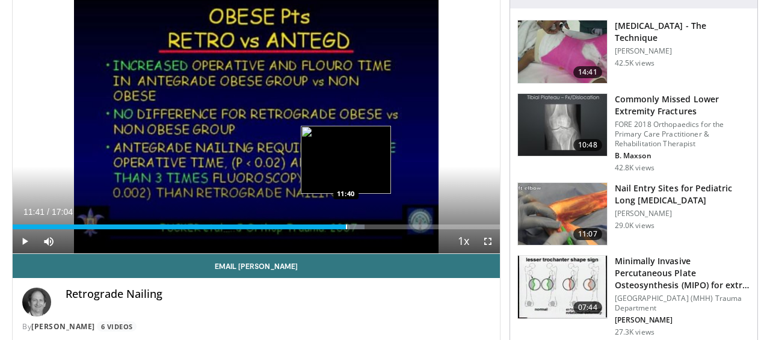
click at [346, 222] on div "Loaded : 72.24% 11:41 11:40" at bounding box center [256, 223] width 487 height 11
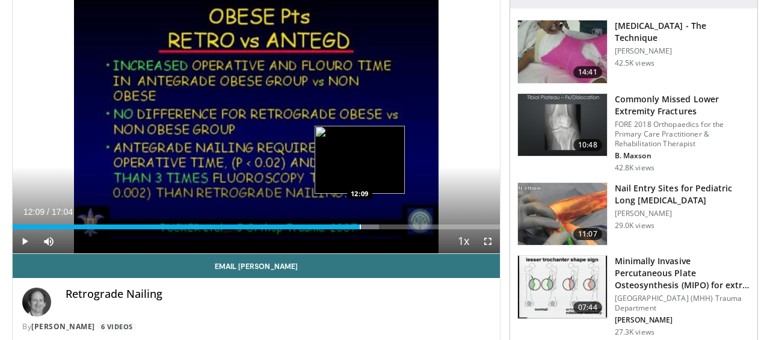
click at [360, 225] on div "Progress Bar" at bounding box center [360, 226] width 1 height 5
click at [372, 227] on div "Progress Bar" at bounding box center [372, 226] width 1 height 5
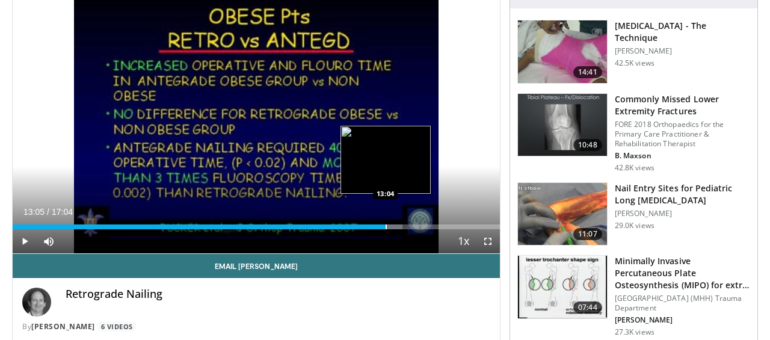
click at [385, 225] on div "Progress Bar" at bounding box center [385, 226] width 1 height 5
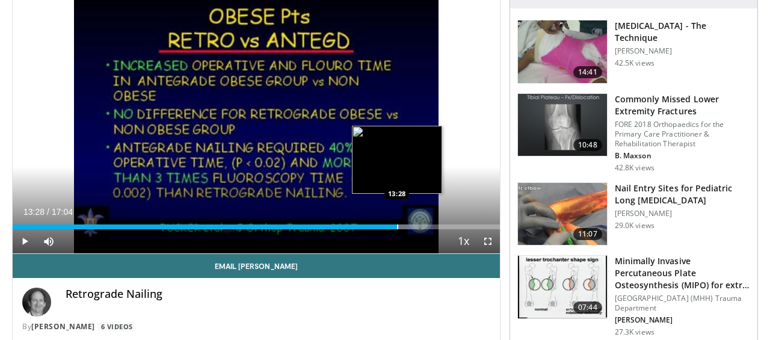
click at [397, 227] on div "Progress Bar" at bounding box center [397, 226] width 1 height 5
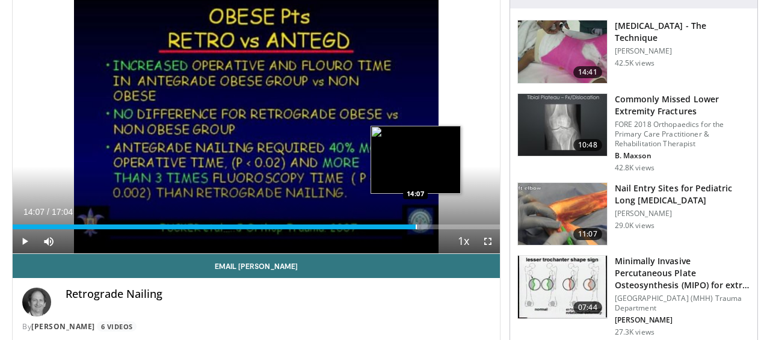
click at [415, 226] on div "Progress Bar" at bounding box center [415, 226] width 1 height 5
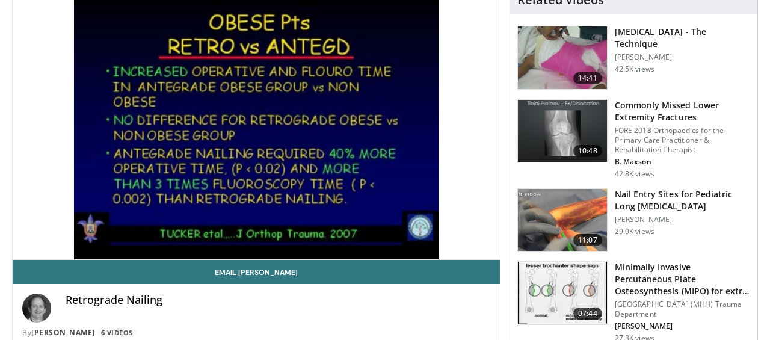
scroll to position [0, 0]
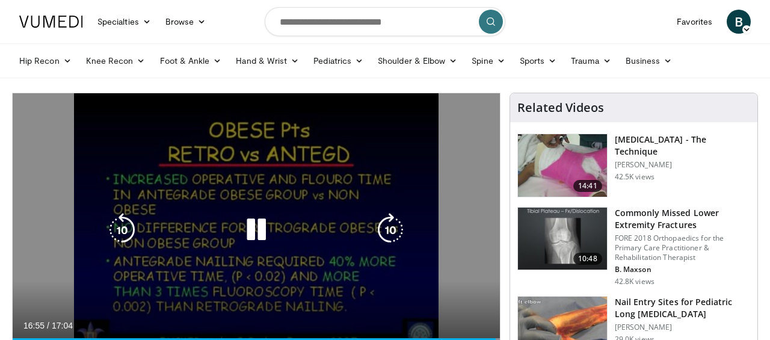
click at [272, 224] on icon "Video Player" at bounding box center [256, 230] width 34 height 34
